Goal: Task Accomplishment & Management: Manage account settings

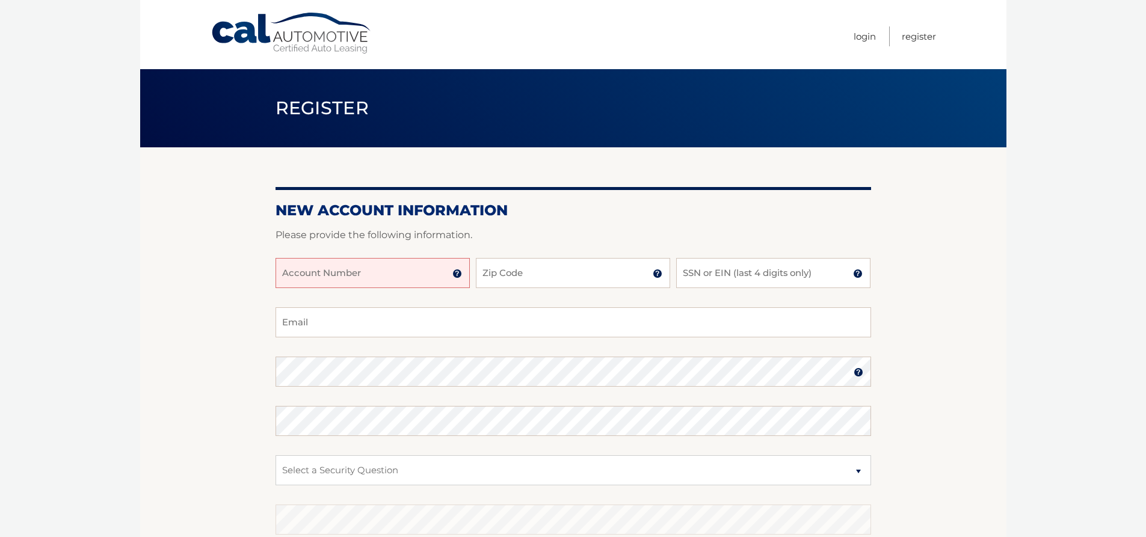
click at [416, 270] on input "Account Number" at bounding box center [372, 273] width 194 height 30
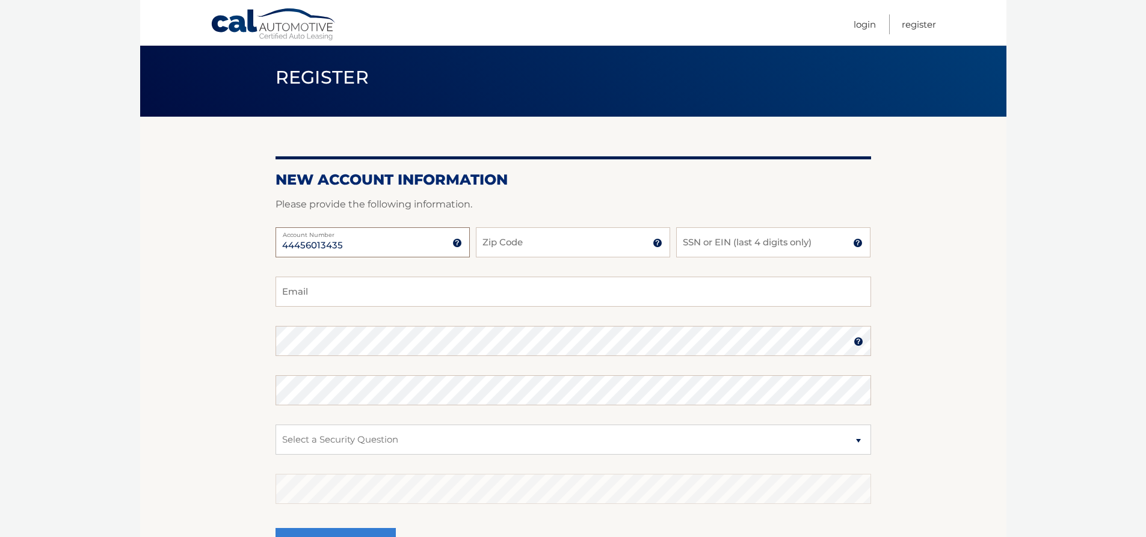
scroll to position [60, 0]
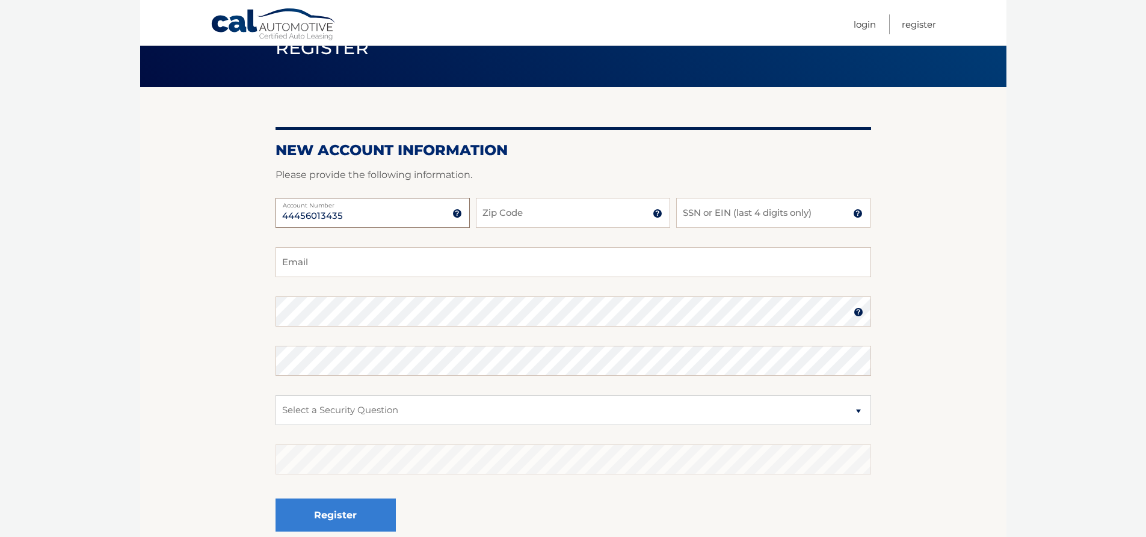
type input "44456013435"
click at [544, 225] on input "Zip Code" at bounding box center [573, 213] width 194 height 30
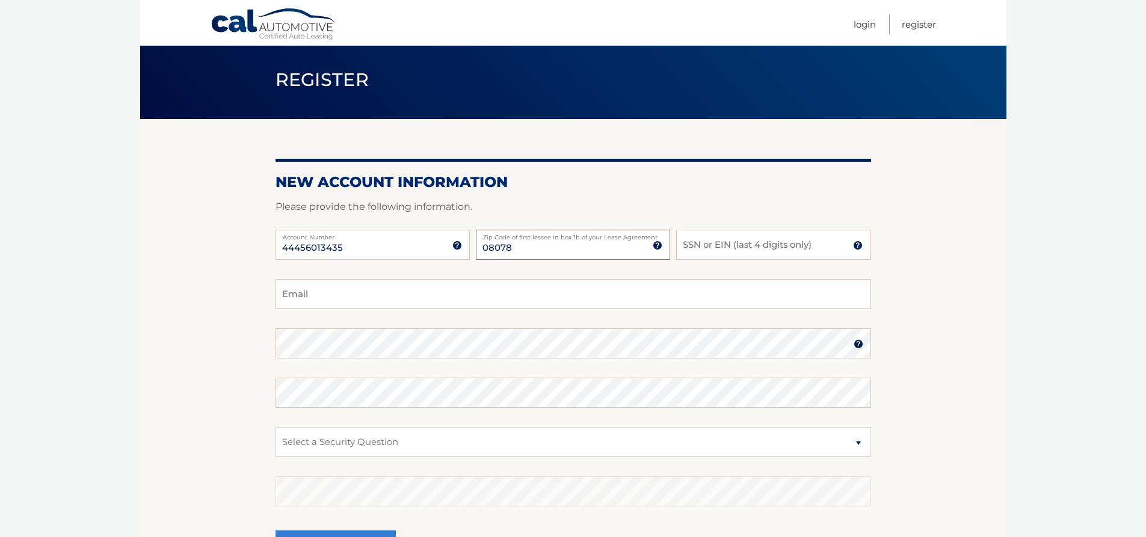
scroll to position [0, 0]
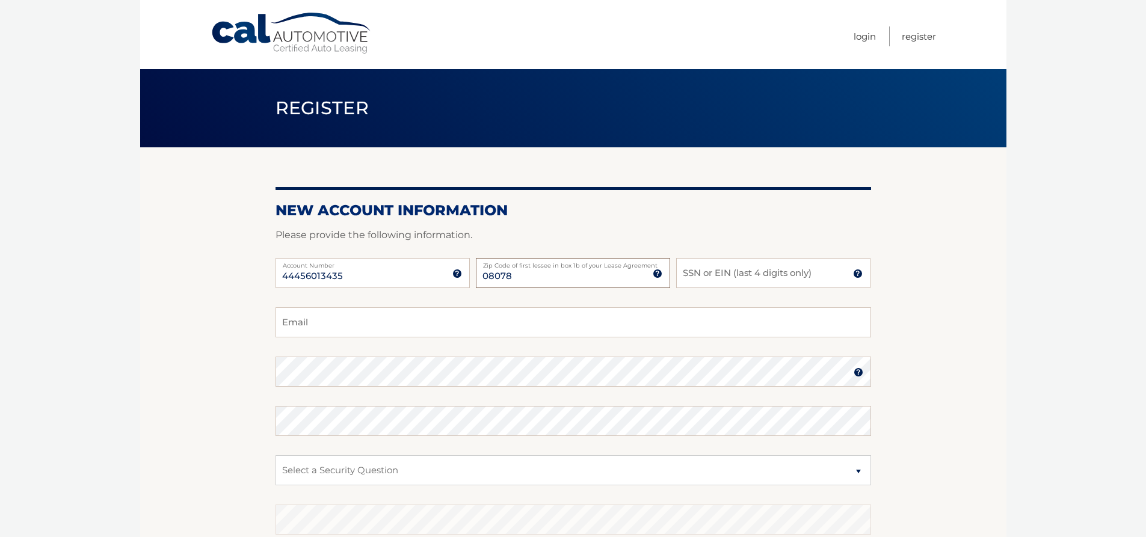
type input "08078"
click at [741, 280] on input "SSN or EIN (last 4 digits only)" at bounding box center [773, 273] width 194 height 30
type input "7916"
click at [519, 321] on input "Email" at bounding box center [572, 322] width 595 height 30
type input "coopsyd01@yahoo.com"
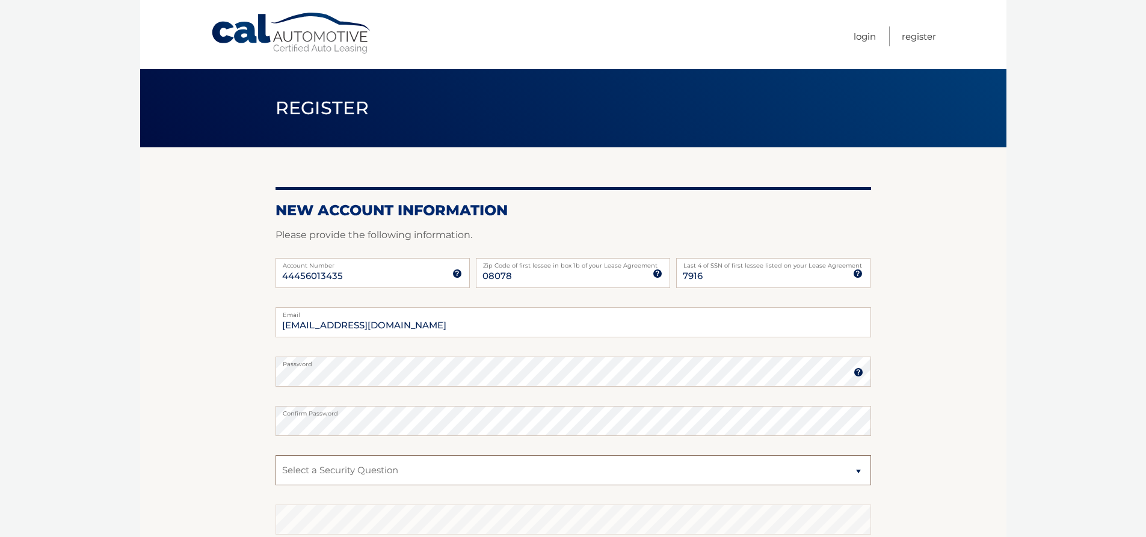
click at [467, 472] on select "Select a Security Question What was the name of your elementary school? What is…" at bounding box center [572, 470] width 595 height 30
select select "1"
click at [275, 455] on select "Select a Security Question What was the name of your elementary school? What is…" at bounding box center [572, 470] width 595 height 30
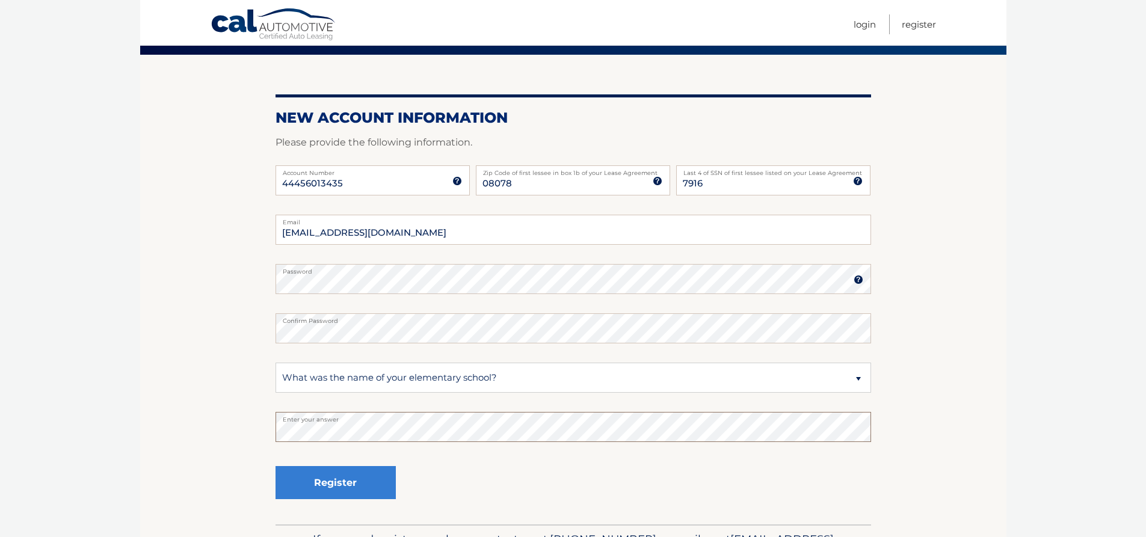
scroll to position [120, 0]
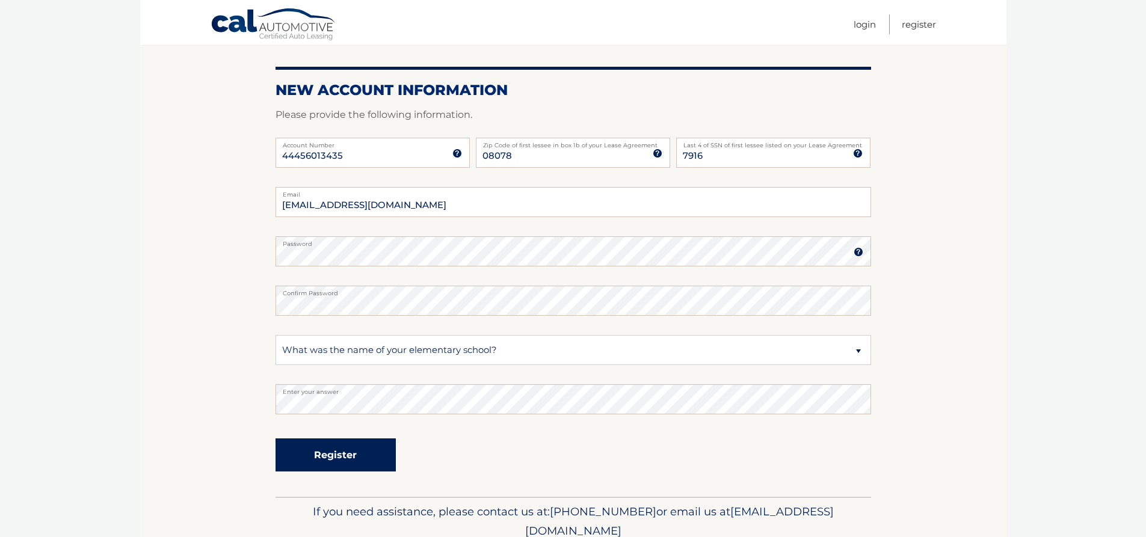
click at [372, 455] on button "Register" at bounding box center [335, 454] width 120 height 33
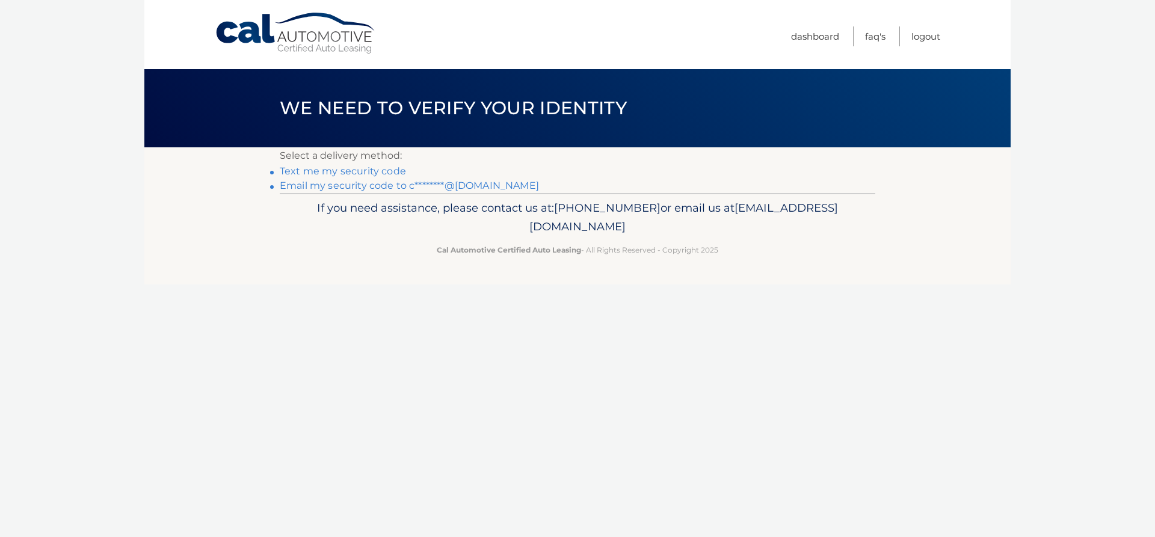
click at [350, 168] on link "Text me my security code" at bounding box center [343, 170] width 126 height 11
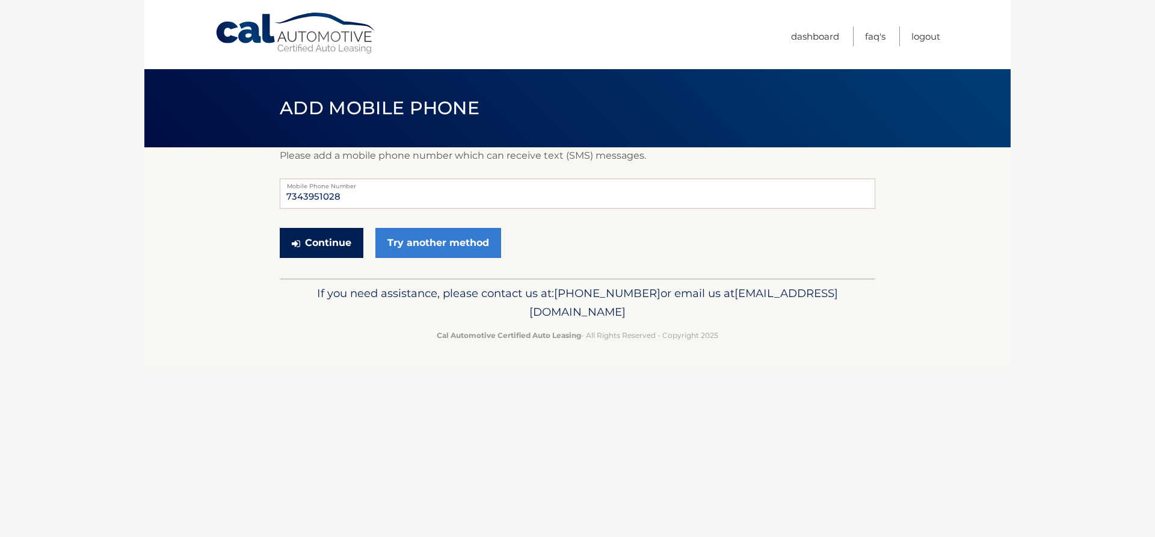
click at [331, 248] on button "Continue" at bounding box center [322, 243] width 84 height 30
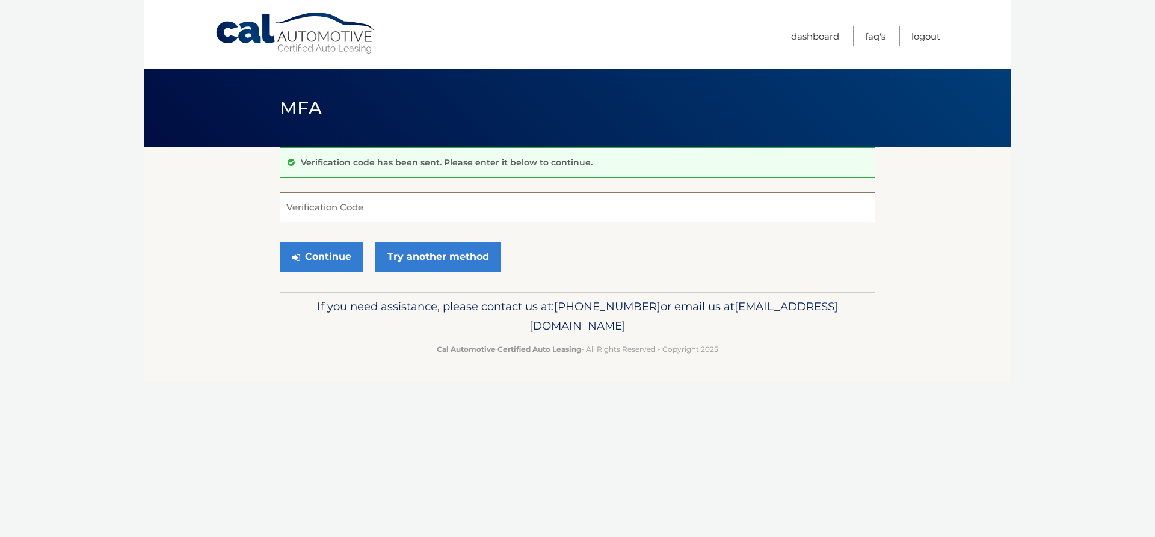
click at [348, 214] on input "Verification Code" at bounding box center [577, 207] width 595 height 30
type input "457662"
click at [334, 267] on button "Continue" at bounding box center [322, 257] width 84 height 30
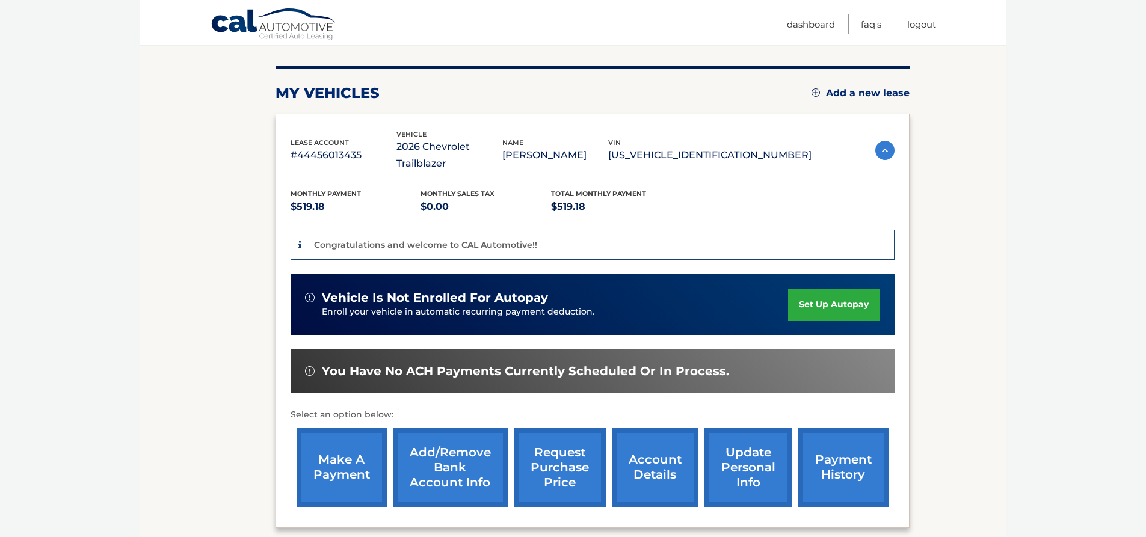
scroll to position [180, 0]
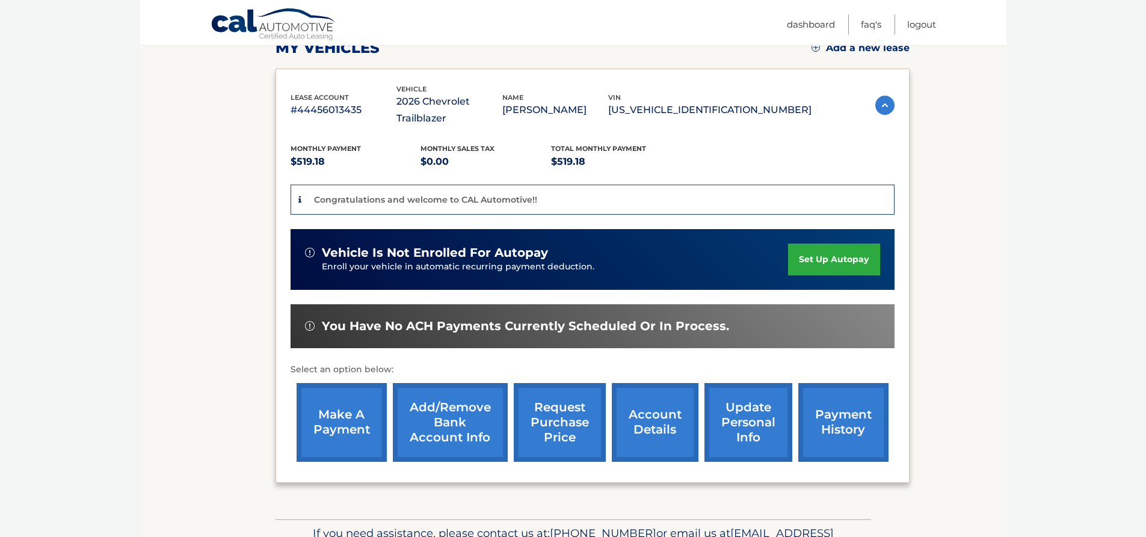
click at [857, 244] on link "set up autopay" at bounding box center [833, 260] width 91 height 32
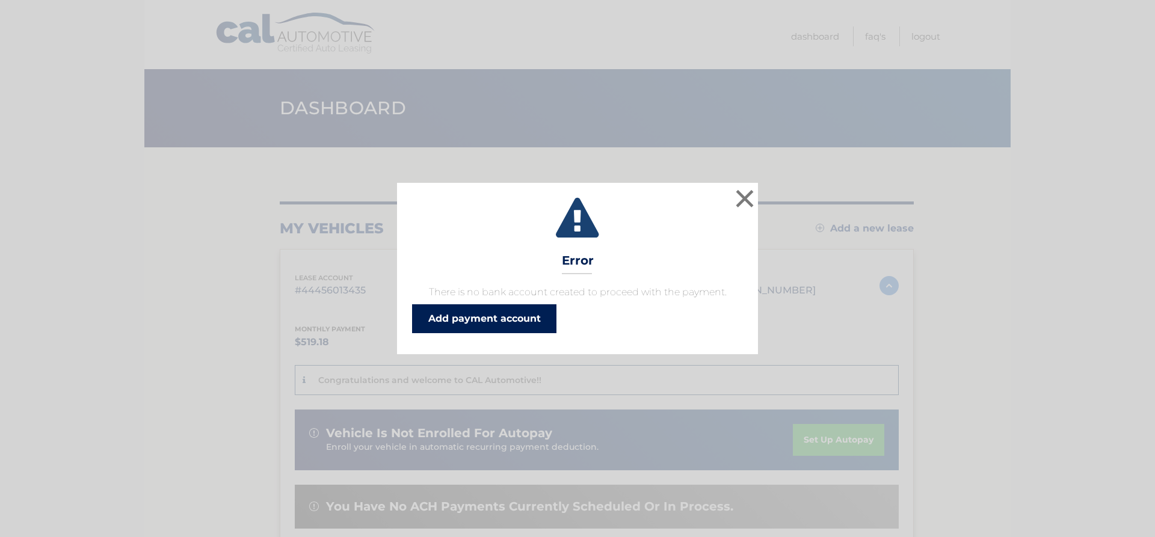
click at [531, 319] on link "Add payment account" at bounding box center [484, 318] width 144 height 29
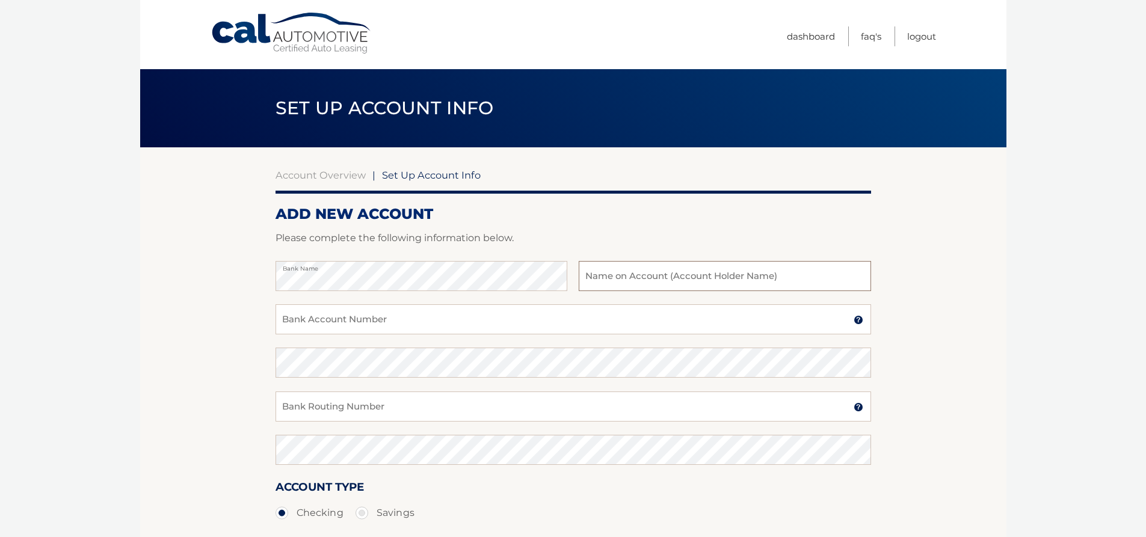
click at [629, 269] on input "text" at bounding box center [725, 276] width 292 height 30
type input "Jaime M Yob"
click at [429, 320] on input "Bank Account Number" at bounding box center [572, 319] width 595 height 30
type input "4012754799"
click at [408, 401] on input "Bank Routing Number" at bounding box center [572, 406] width 595 height 30
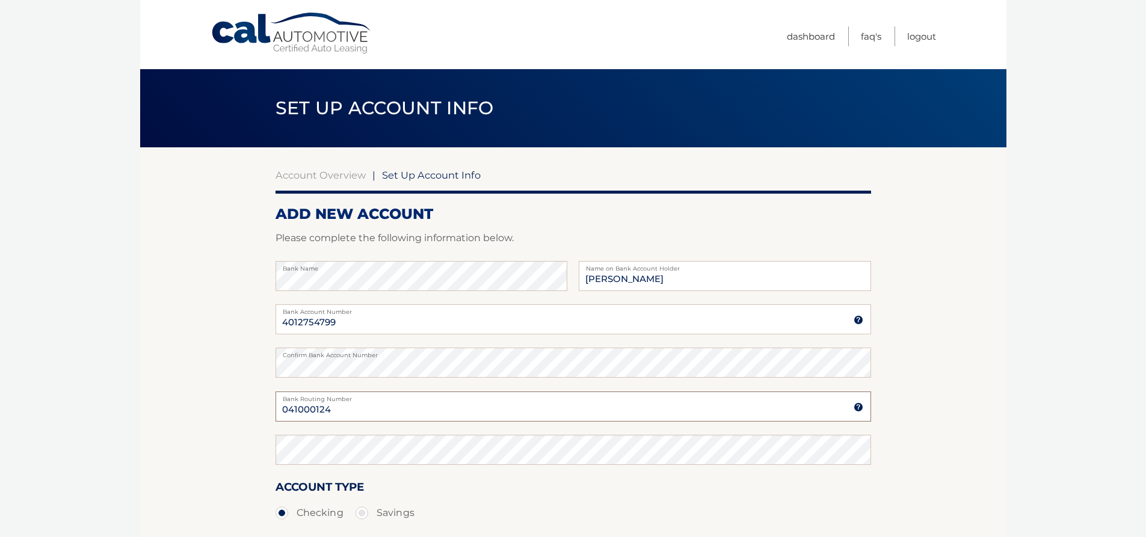
type input "041000124"
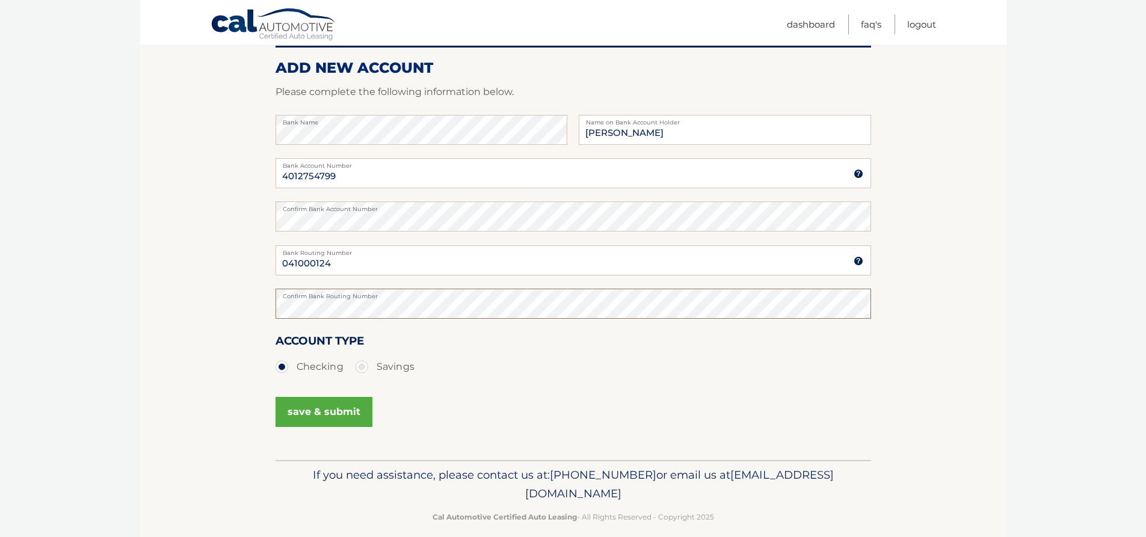
scroll to position [161, 0]
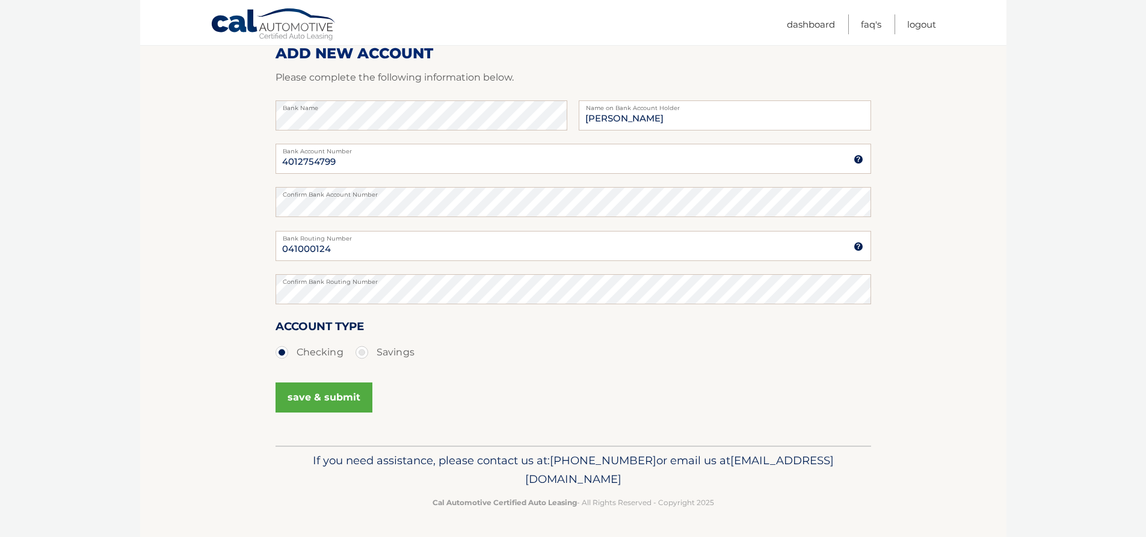
click at [361, 399] on button "save & submit" at bounding box center [323, 397] width 97 height 30
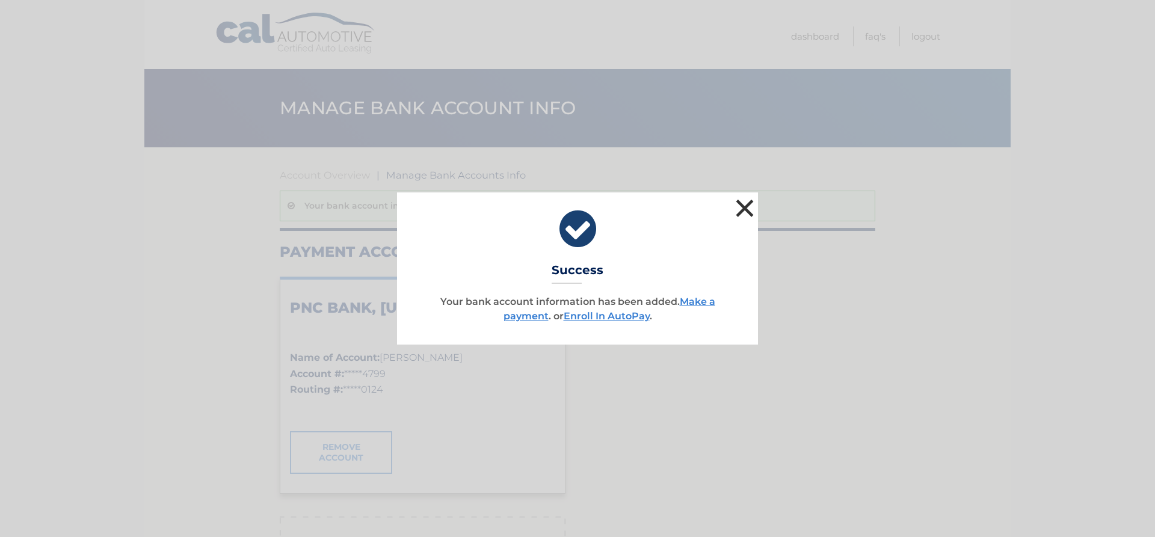
click at [755, 210] on button "×" at bounding box center [744, 208] width 24 height 24
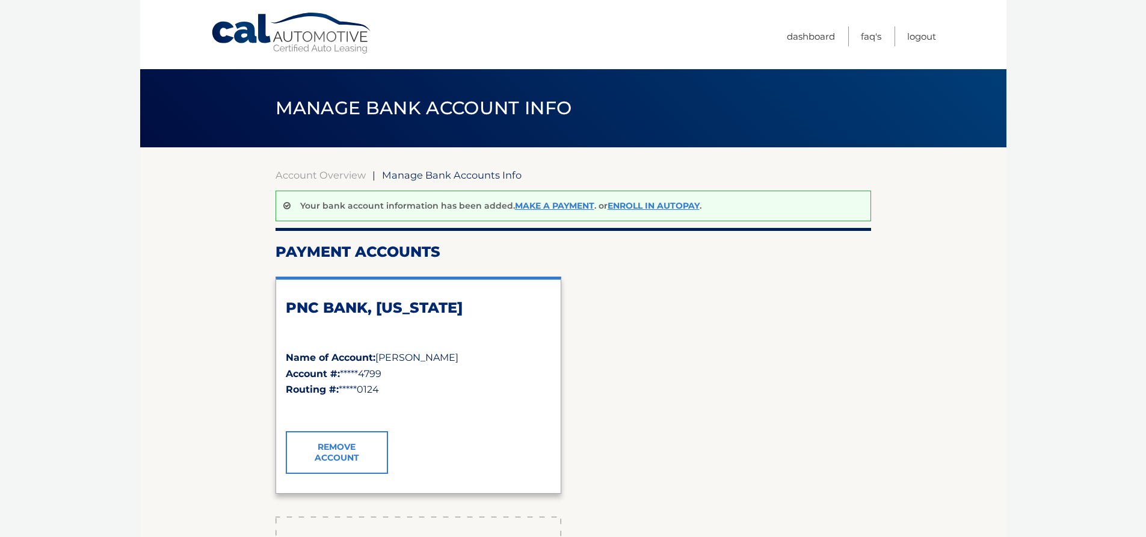
click at [676, 361] on div "PNC BANK, [US_STATE] Name of Account: [PERSON_NAME] Account #: *****4799 Routin…" at bounding box center [572, 385] width 595 height 236
click at [648, 206] on link "Enroll In AutoPay" at bounding box center [653, 205] width 92 height 11
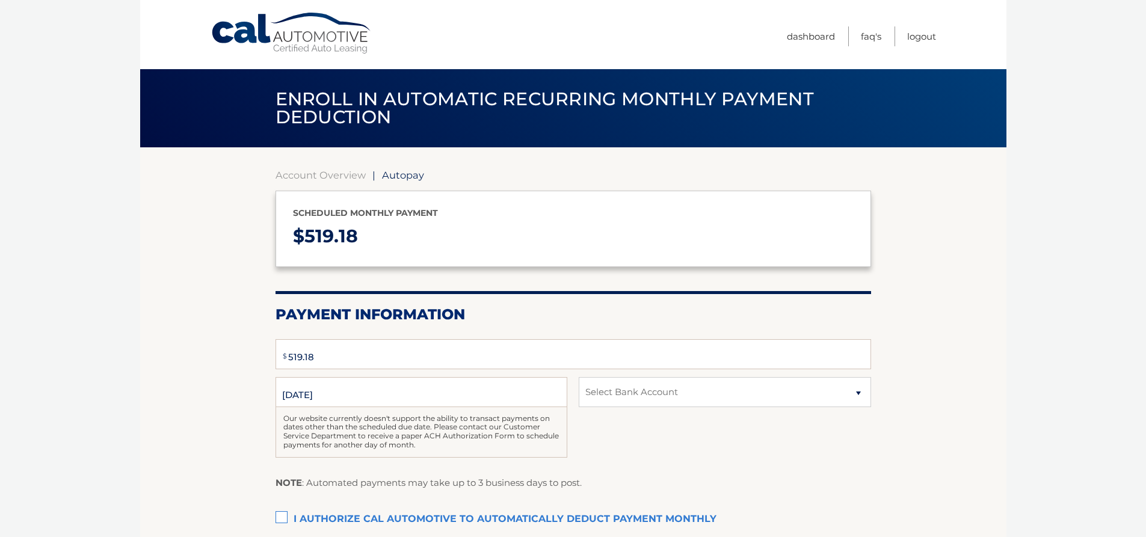
select select "ZjUzYjk0ZjItNTBlNS00NTJmLTg3MTctZTMxZjViYmQ3Y2Ex"
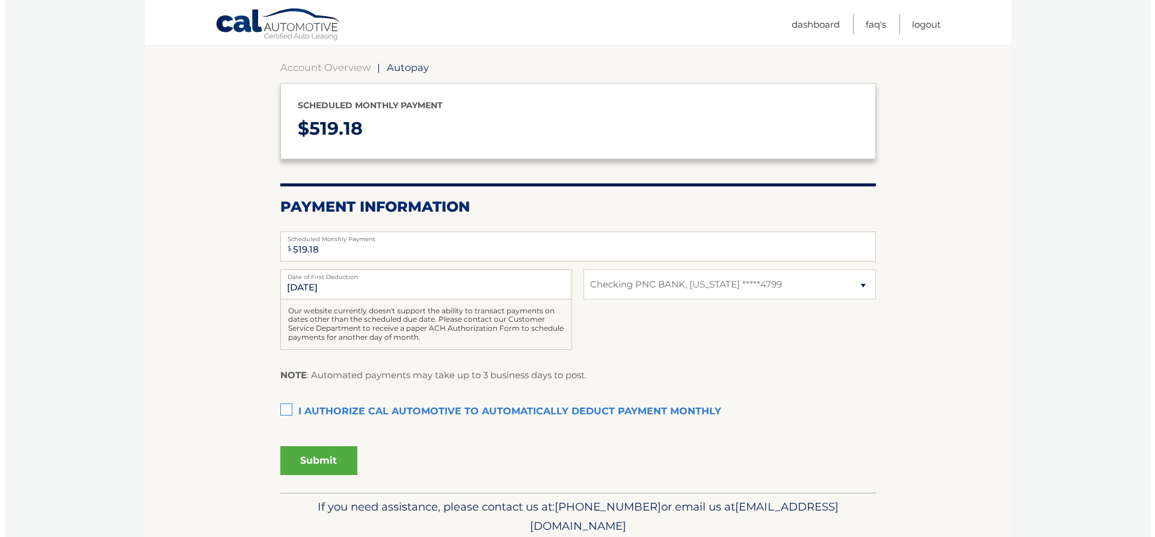
scroll to position [120, 0]
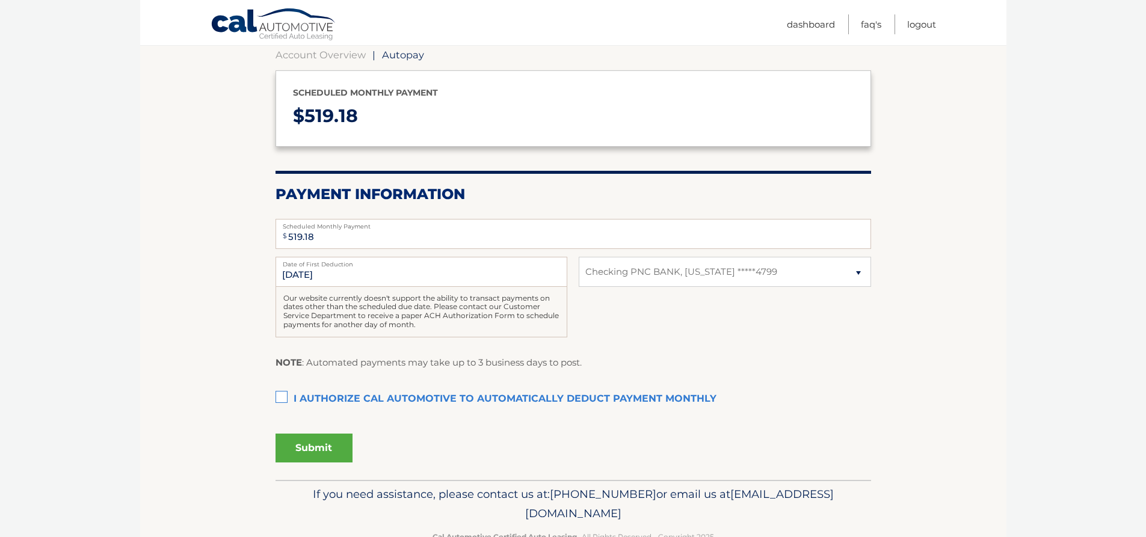
click at [283, 396] on label "I authorize cal automotive to automatically deduct payment monthly This checkbo…" at bounding box center [572, 399] width 595 height 24
click at [0, 0] on input "I authorize cal automotive to automatically deduct payment monthly This checkbo…" at bounding box center [0, 0] width 0 height 0
click at [333, 449] on button "Submit" at bounding box center [313, 448] width 77 height 29
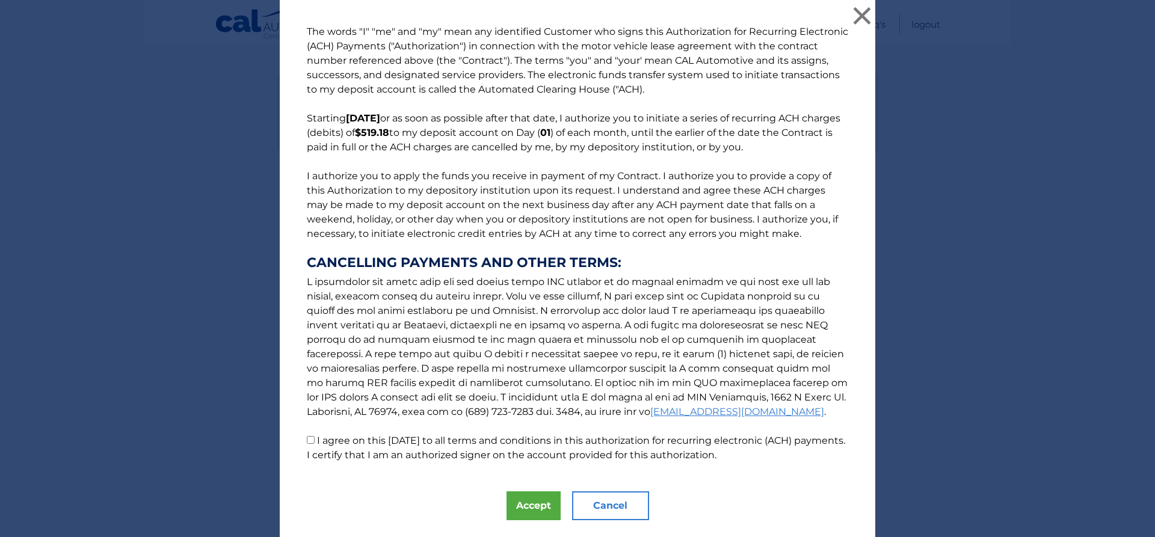
click at [309, 442] on input "I agree on this 09/23/2025 to all terms and conditions in this authorization fo…" at bounding box center [311, 440] width 8 height 8
checkbox input "true"
click at [532, 502] on button "Accept" at bounding box center [533, 505] width 54 height 29
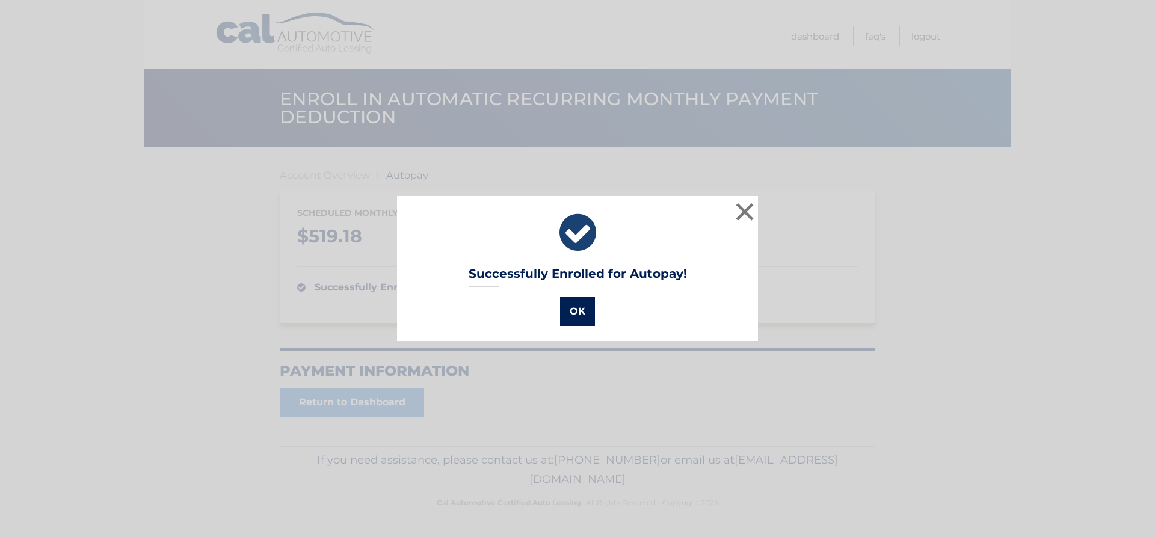
click at [571, 305] on button "OK" at bounding box center [577, 311] width 35 height 29
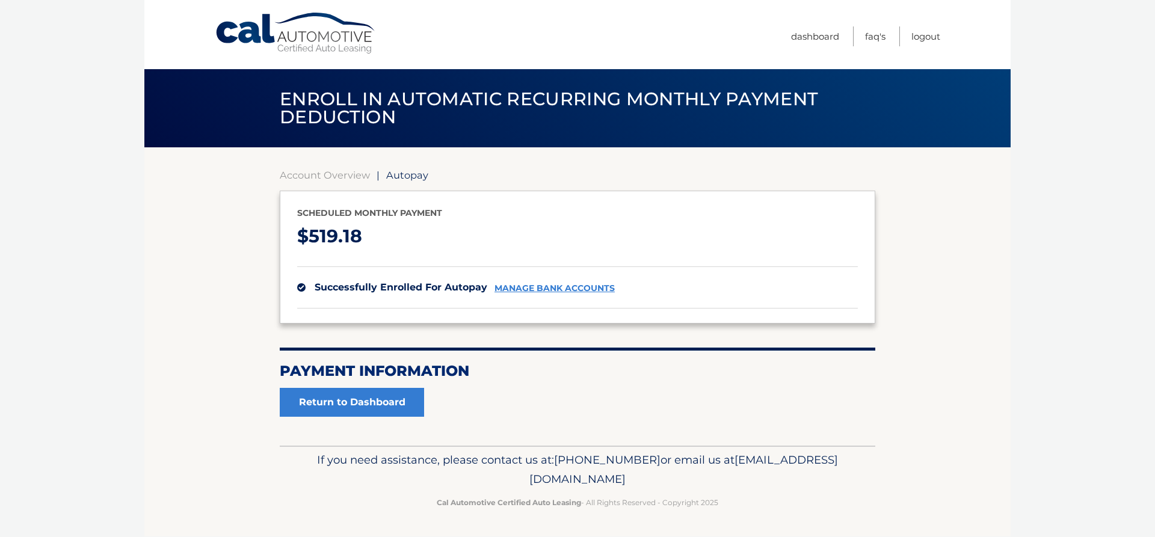
click at [862, 396] on section "Account Overview | Autopay Scheduled monthly payment $ 519.18 successfully enro…" at bounding box center [577, 293] width 595 height 248
click at [357, 404] on link "Return to Dashboard" at bounding box center [352, 402] width 144 height 29
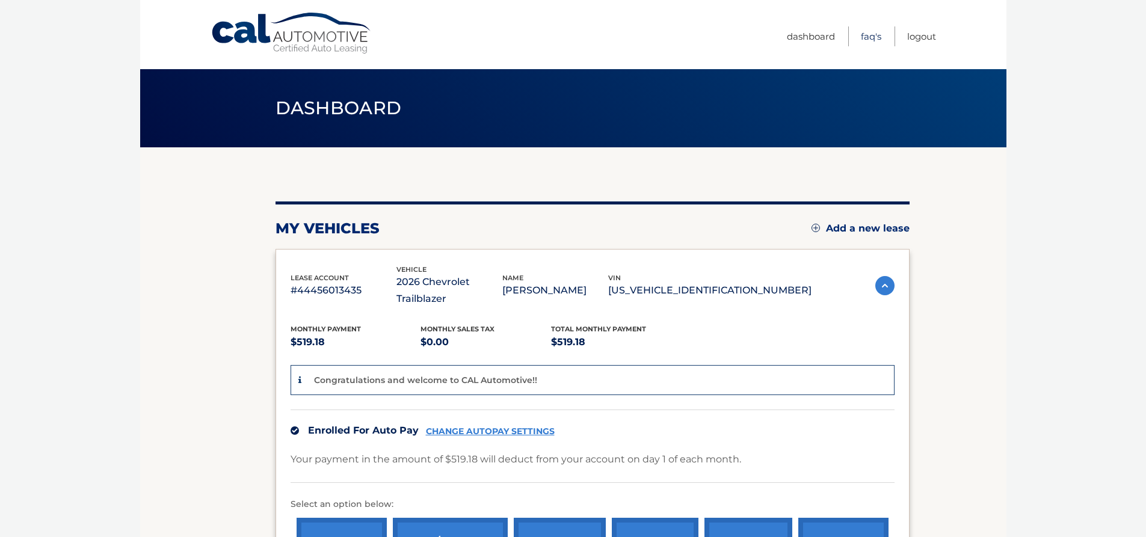
click at [868, 41] on link "FAQ's" at bounding box center [871, 36] width 20 height 20
